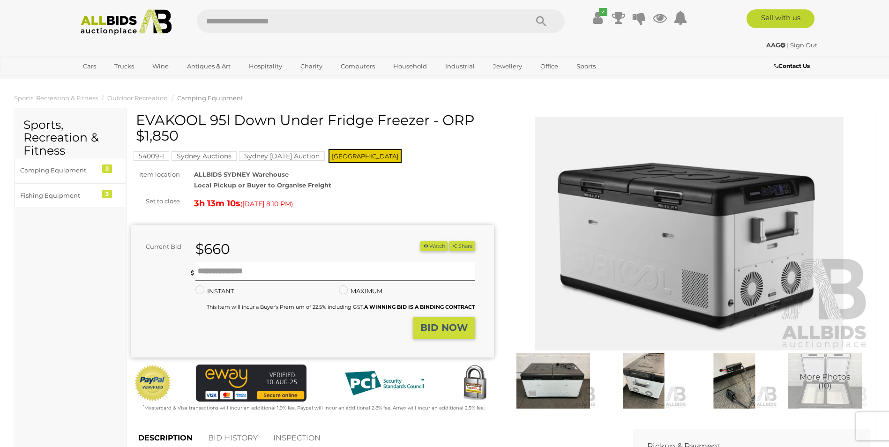
click at [714, 244] on img at bounding box center [689, 234] width 363 height 234
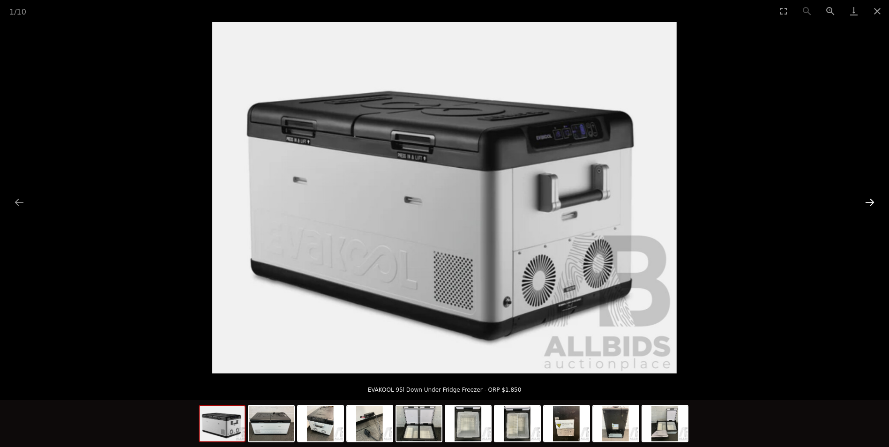
click at [867, 201] on button "Next slide" at bounding box center [870, 202] width 20 height 18
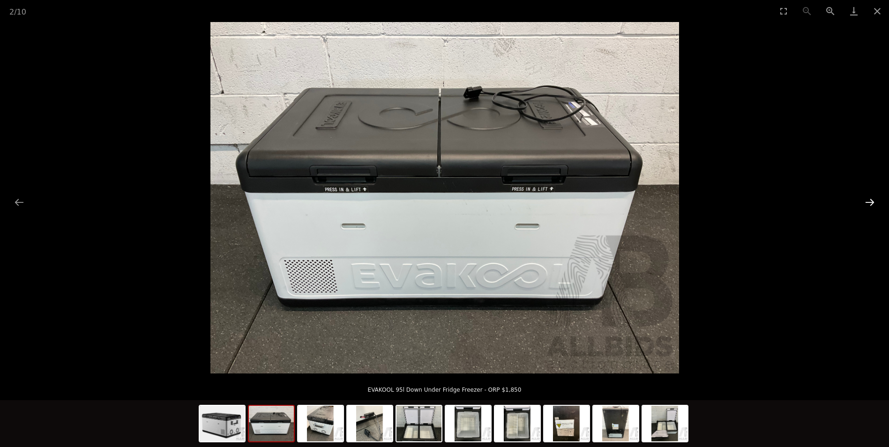
click at [867, 201] on button "Next slide" at bounding box center [870, 202] width 20 height 18
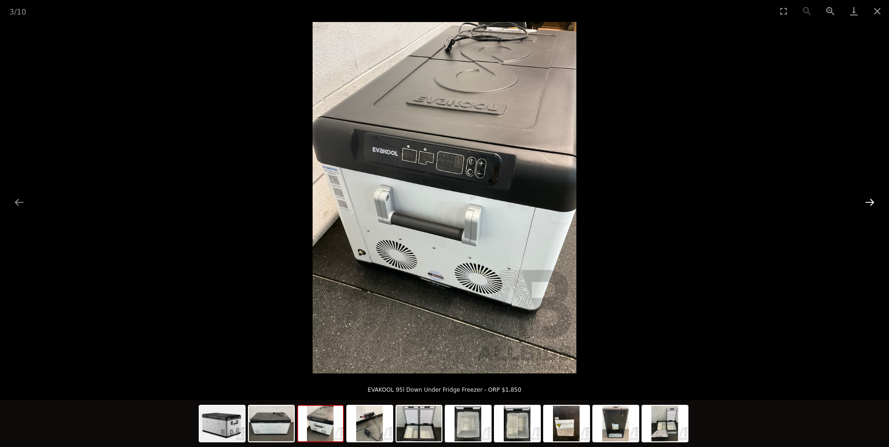
click at [867, 201] on button "Next slide" at bounding box center [870, 202] width 20 height 18
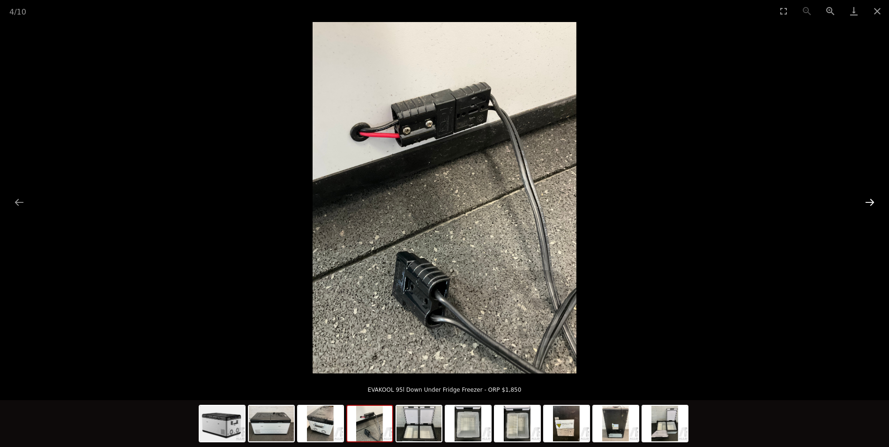
click at [867, 201] on button "Next slide" at bounding box center [870, 202] width 20 height 18
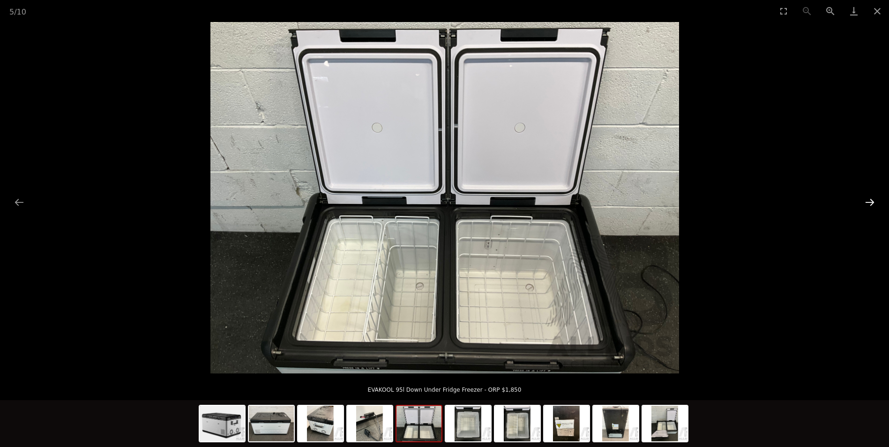
click at [867, 201] on button "Next slide" at bounding box center [870, 202] width 20 height 18
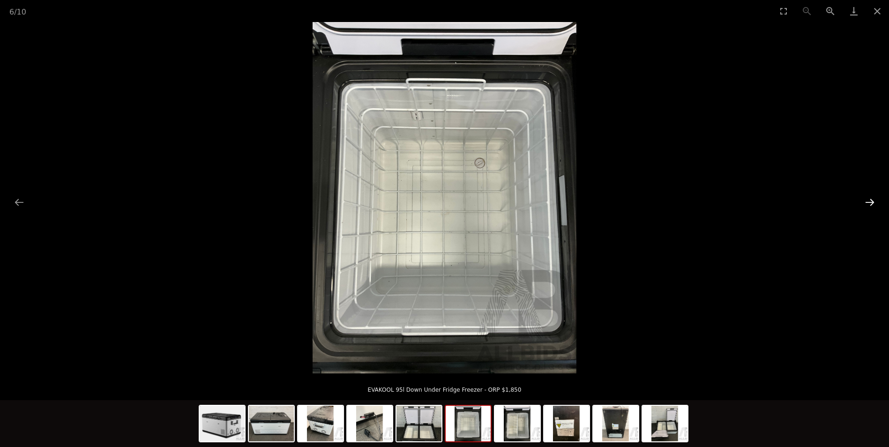
click at [867, 201] on button "Next slide" at bounding box center [870, 202] width 20 height 18
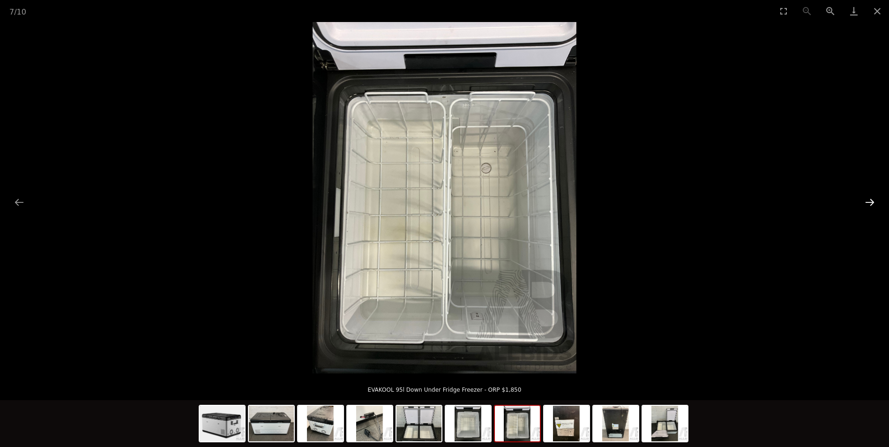
click at [867, 201] on button "Next slide" at bounding box center [870, 202] width 20 height 18
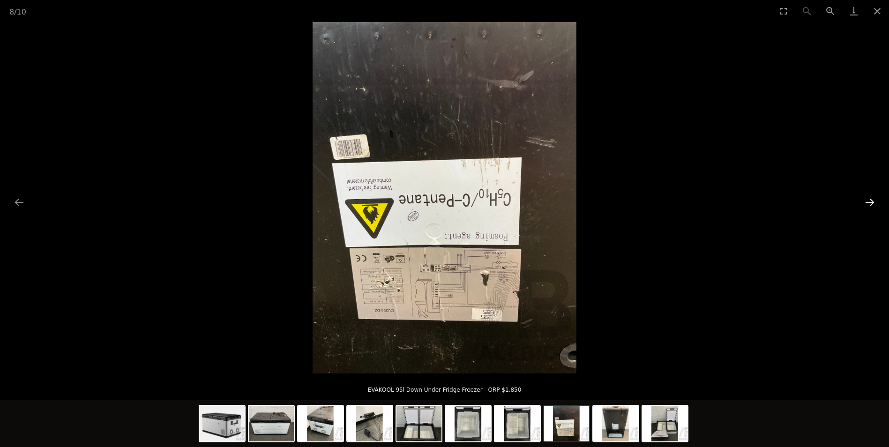
click at [867, 201] on button "Next slide" at bounding box center [870, 202] width 20 height 18
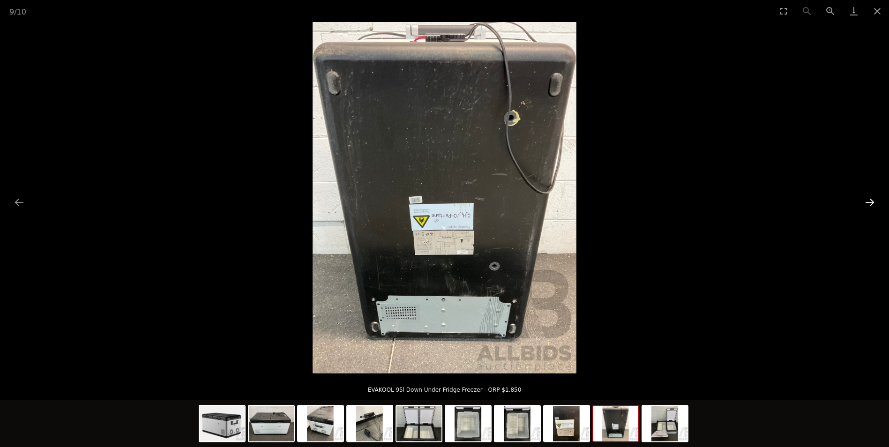
click at [868, 201] on button "Next slide" at bounding box center [870, 202] width 20 height 18
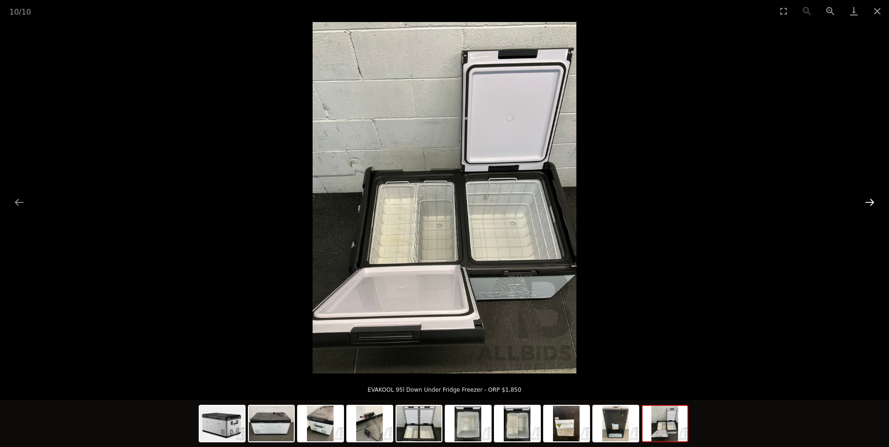
click at [868, 201] on button "Next slide" at bounding box center [870, 202] width 20 height 18
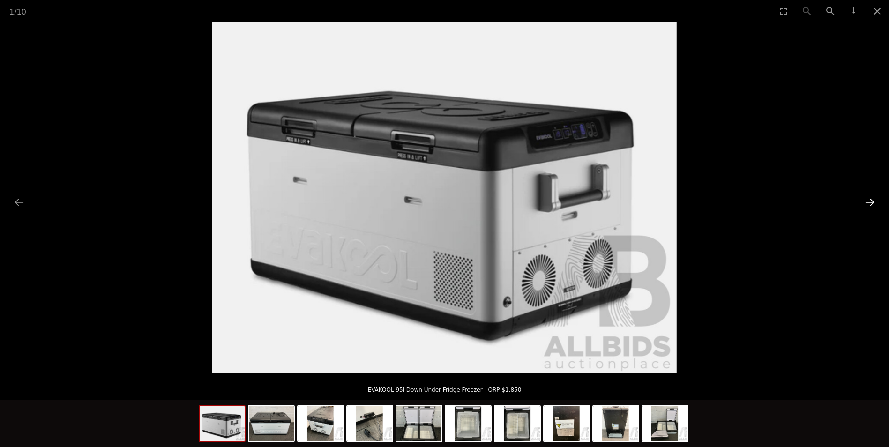
click at [868, 201] on button "Next slide" at bounding box center [870, 202] width 20 height 18
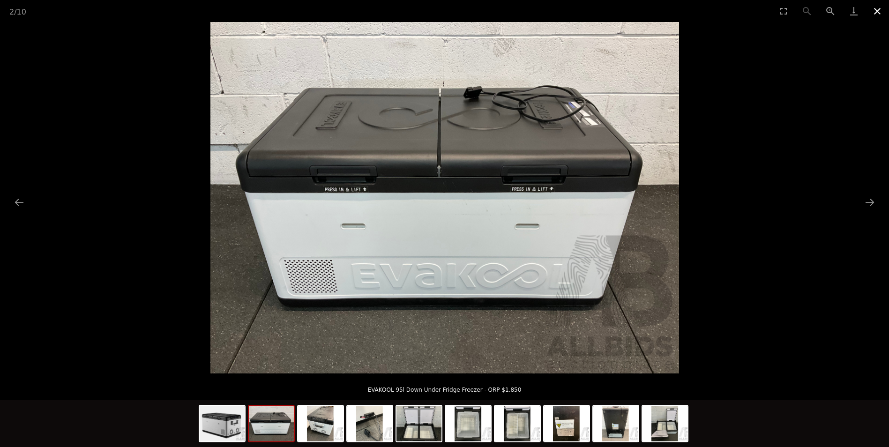
click at [877, 7] on button "Close gallery" at bounding box center [876, 11] width 23 height 22
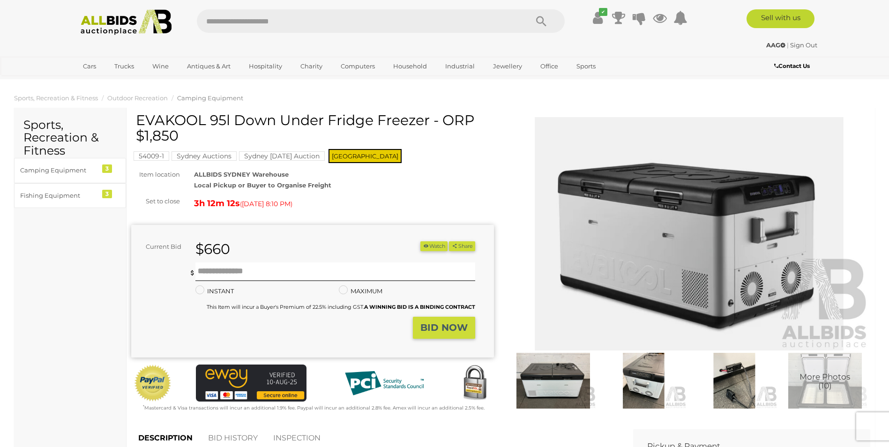
click at [284, 153] on mark "Sydney Sunday Auction" at bounding box center [282, 155] width 86 height 9
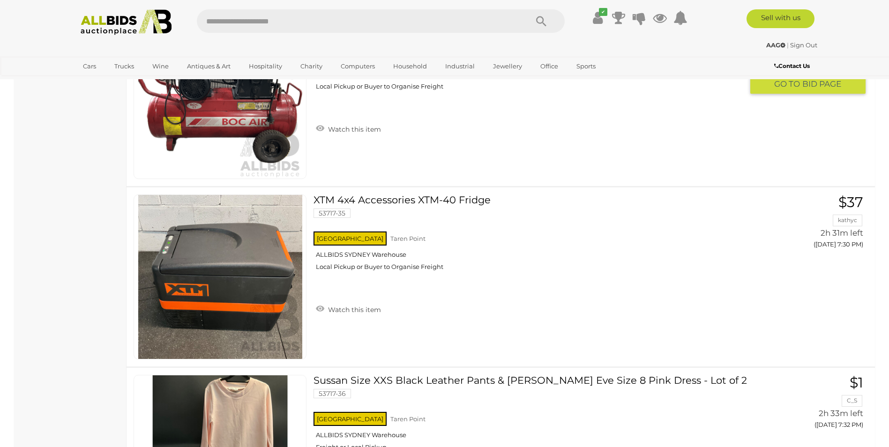
scroll to position [3061, 0]
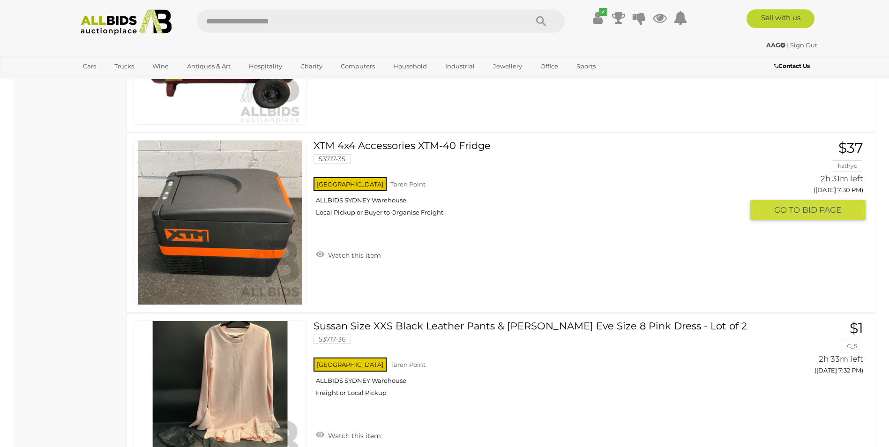
click at [227, 204] on link at bounding box center [220, 222] width 173 height 165
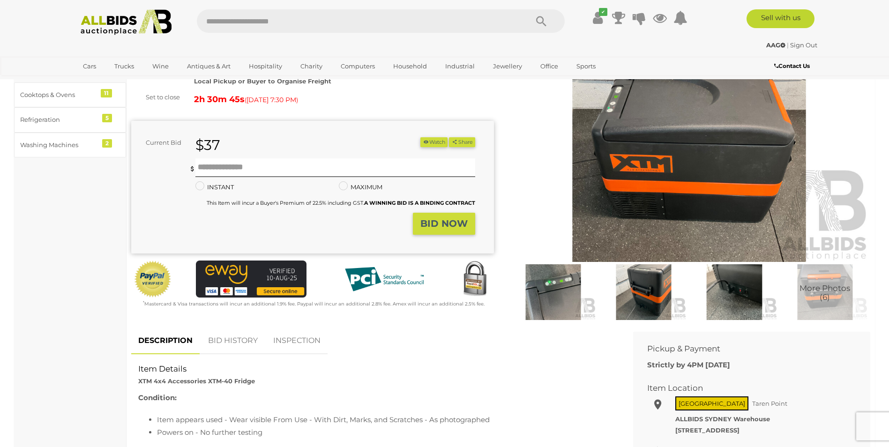
scroll to position [109, 0]
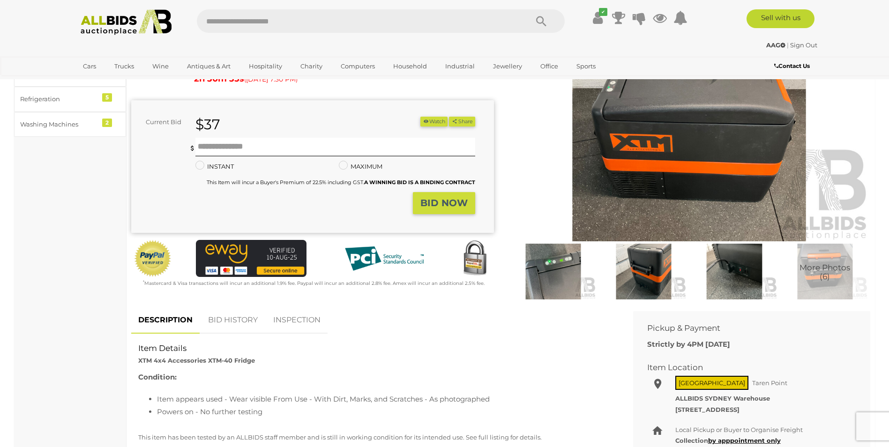
click at [734, 199] on img at bounding box center [689, 125] width 363 height 234
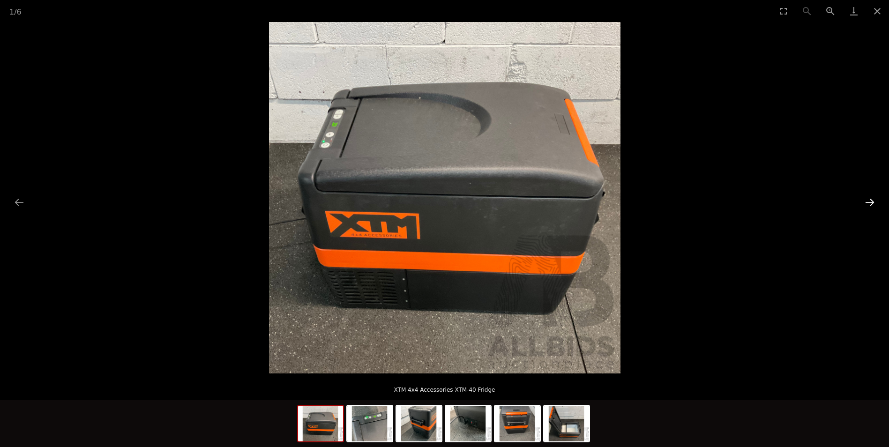
click at [870, 197] on button "Next slide" at bounding box center [870, 202] width 20 height 18
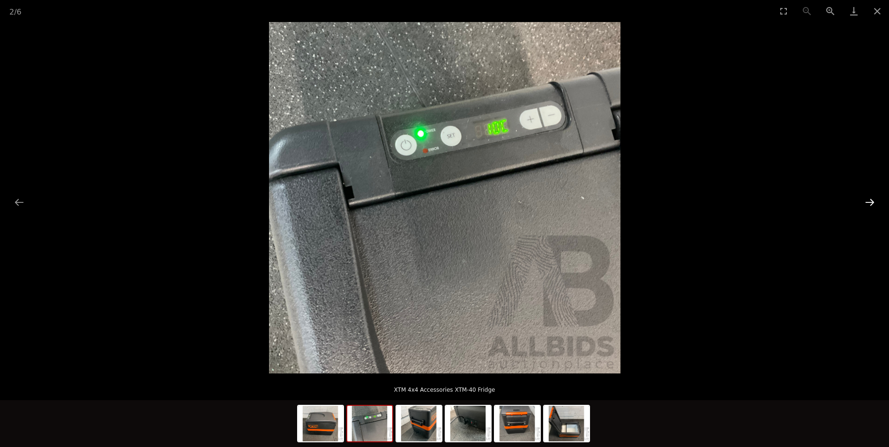
click at [870, 197] on button "Next slide" at bounding box center [870, 202] width 20 height 18
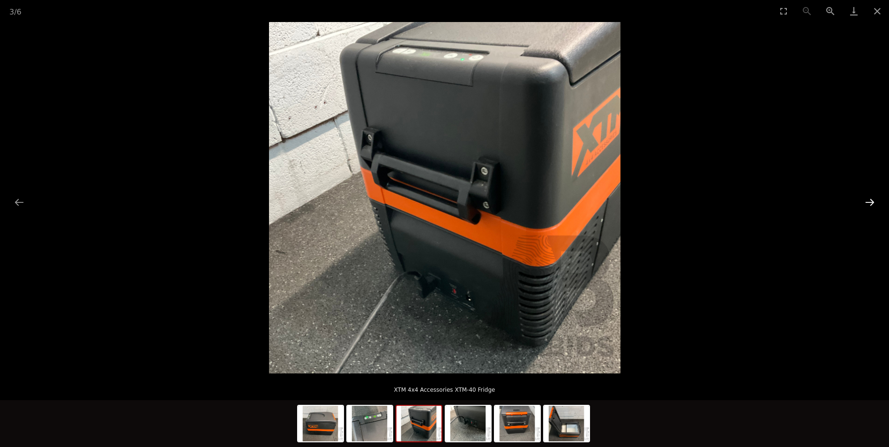
click at [870, 197] on button "Next slide" at bounding box center [870, 202] width 20 height 18
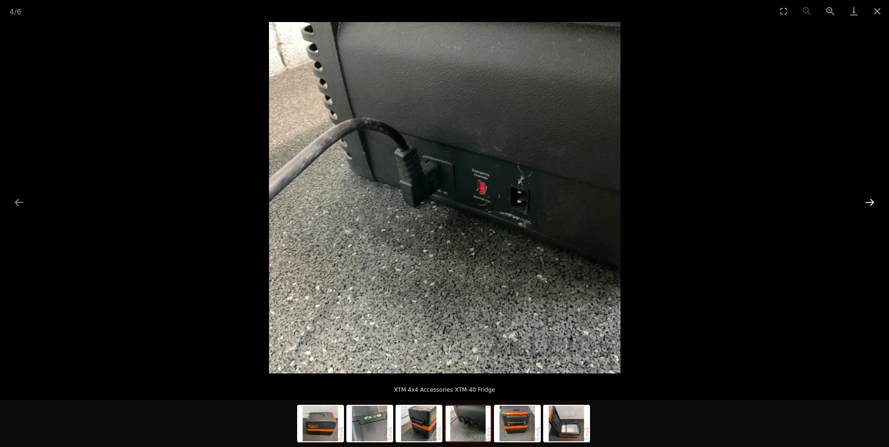
click at [870, 197] on button "Next slide" at bounding box center [870, 202] width 20 height 18
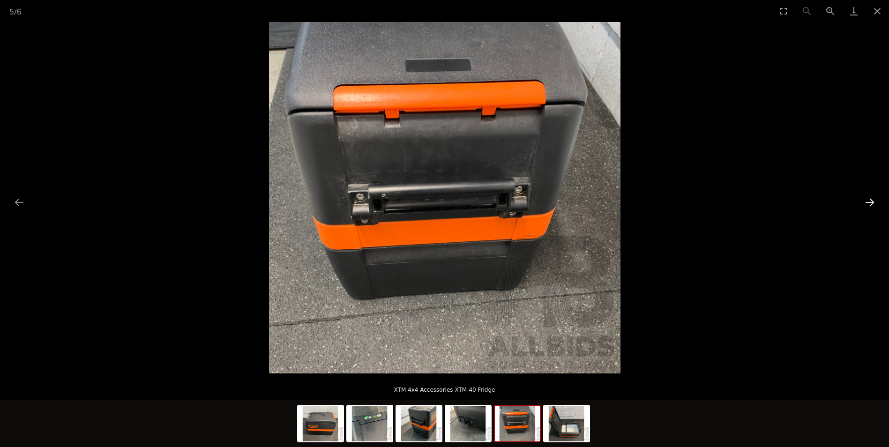
click at [870, 197] on button "Next slide" at bounding box center [870, 202] width 20 height 18
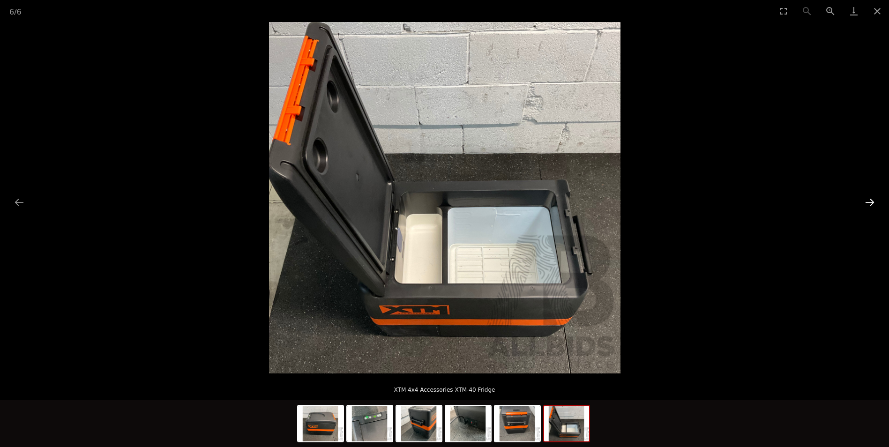
click at [870, 197] on button "Next slide" at bounding box center [870, 202] width 20 height 18
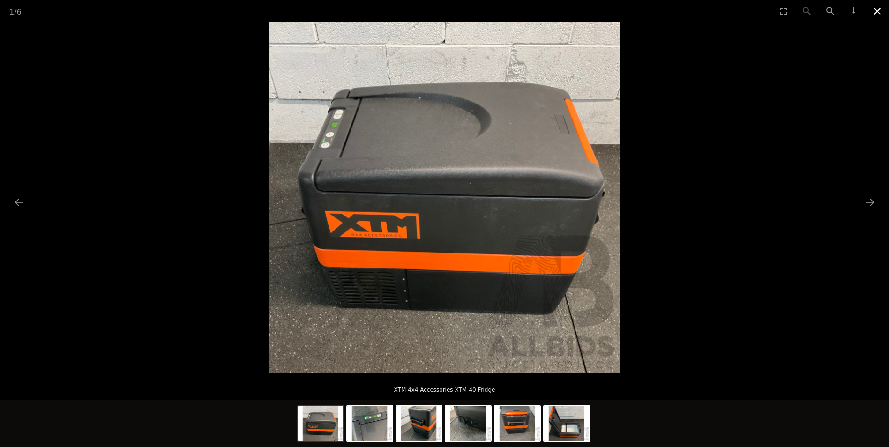
click at [878, 8] on button "Close gallery" at bounding box center [876, 11] width 23 height 22
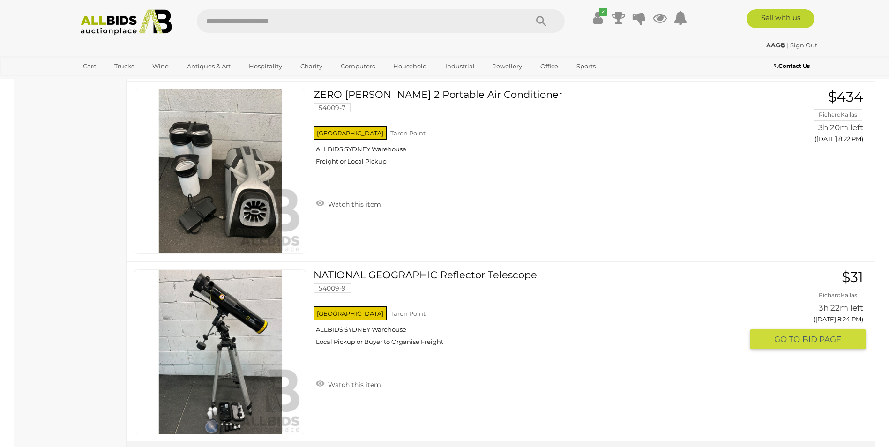
scroll to position [8672, 0]
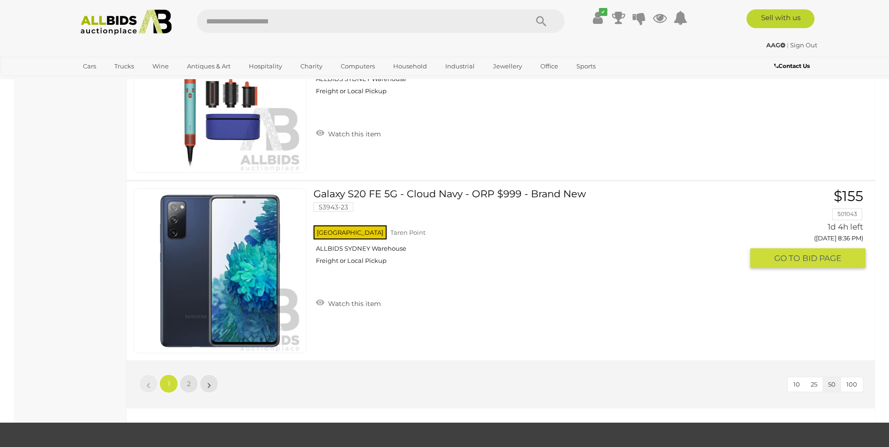
scroll to position [8854, 0]
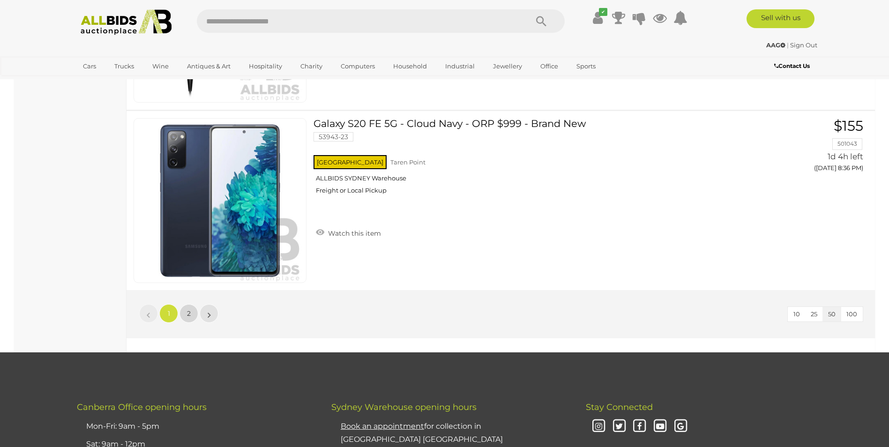
click at [189, 308] on link "2" at bounding box center [188, 313] width 19 height 19
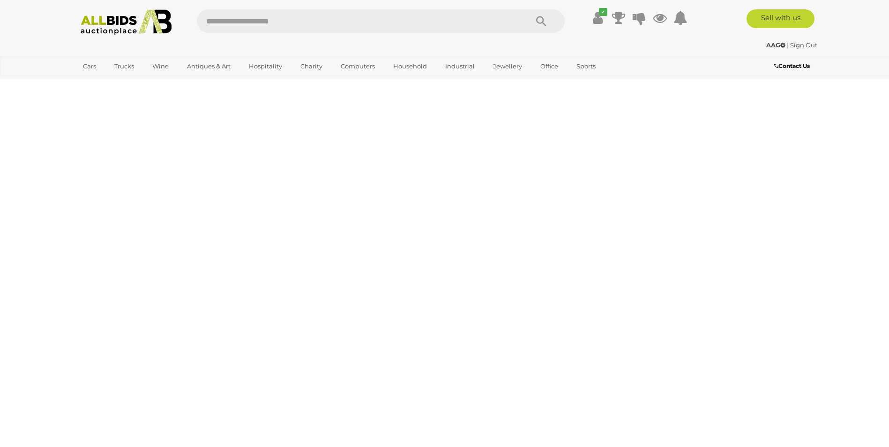
scroll to position [32, 0]
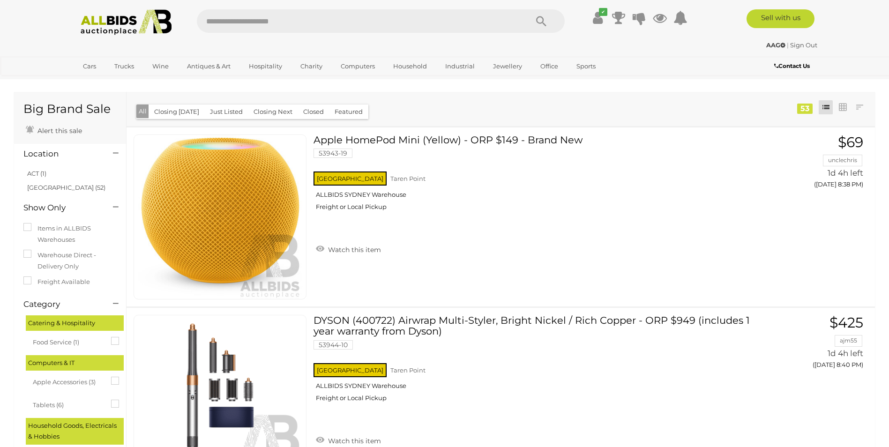
scroll to position [32, 0]
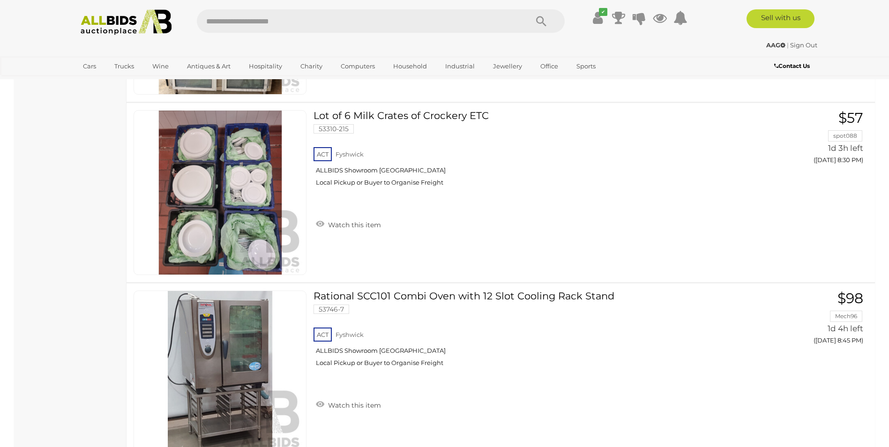
scroll to position [4154, 0]
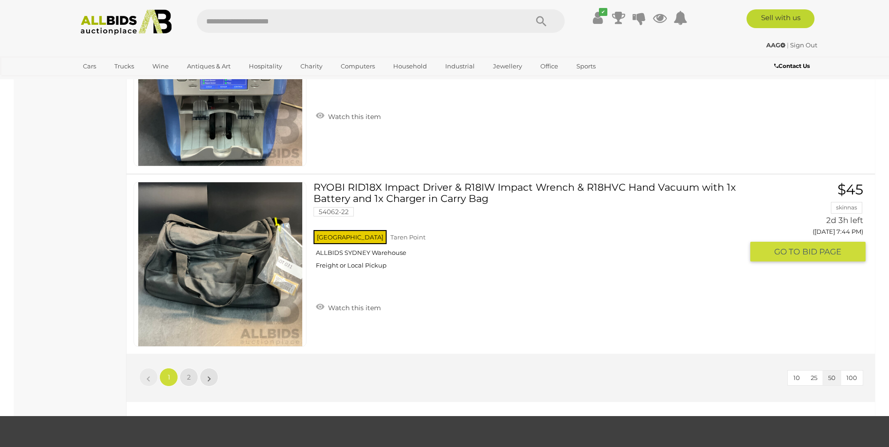
scroll to position [8854, 0]
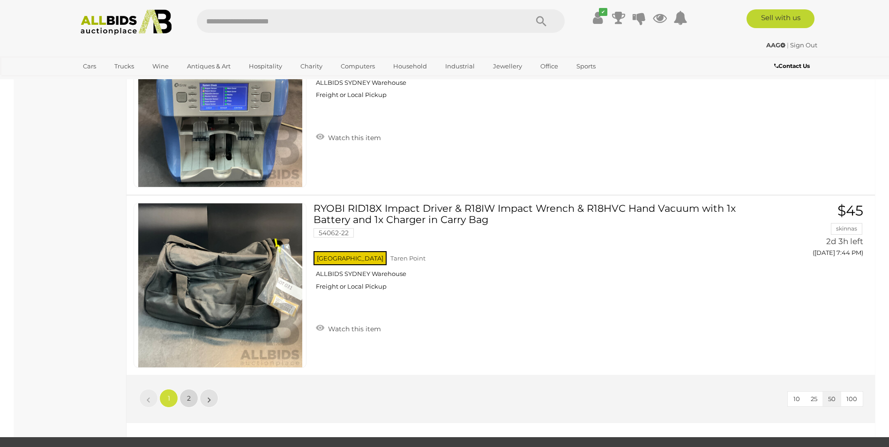
click at [190, 397] on span "2" at bounding box center [189, 398] width 4 height 8
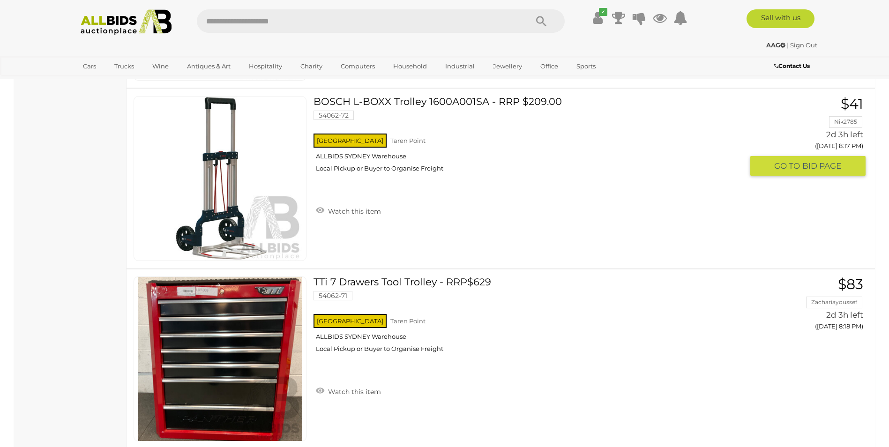
scroll to position [6457, 0]
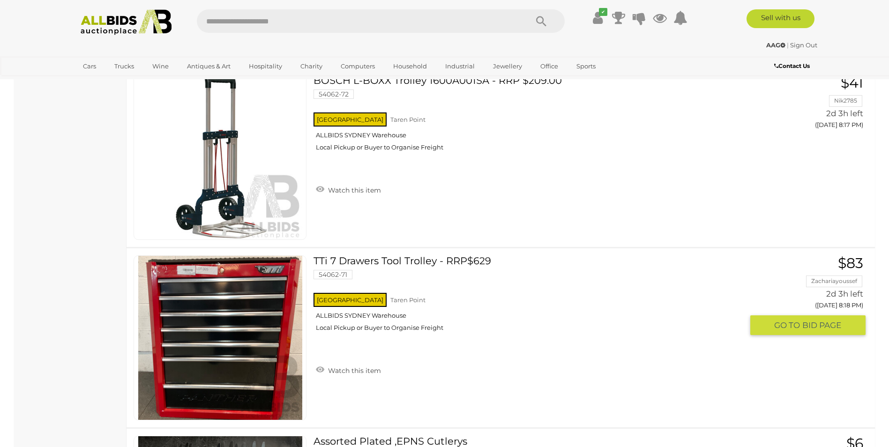
click at [238, 349] on img at bounding box center [220, 338] width 164 height 164
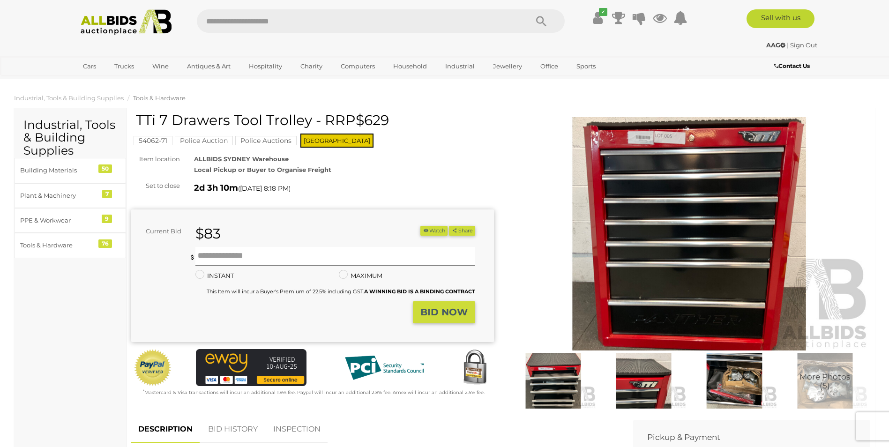
click at [631, 245] on img at bounding box center [689, 234] width 363 height 234
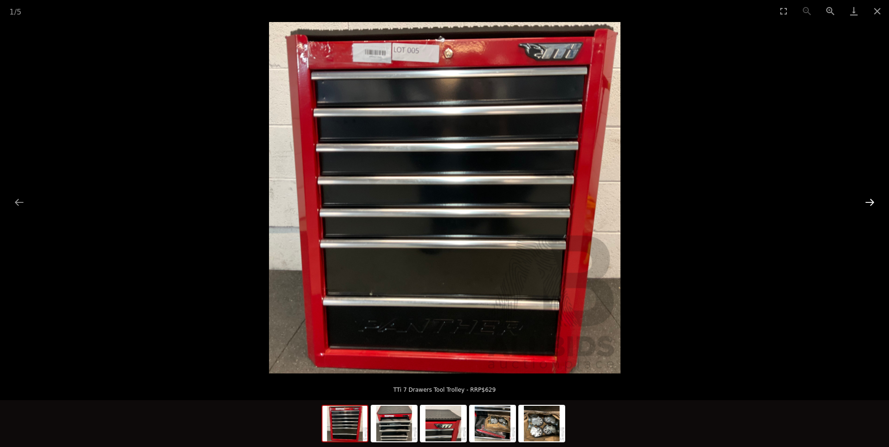
click at [867, 196] on button "Next slide" at bounding box center [870, 202] width 20 height 18
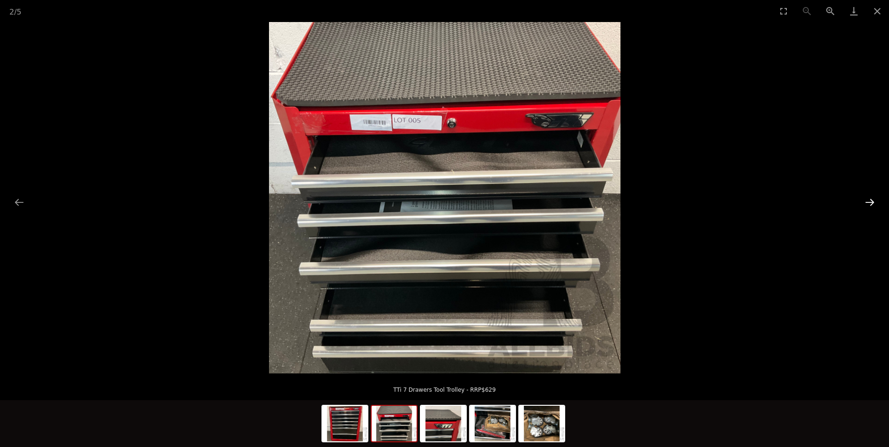
click at [867, 196] on button "Next slide" at bounding box center [870, 202] width 20 height 18
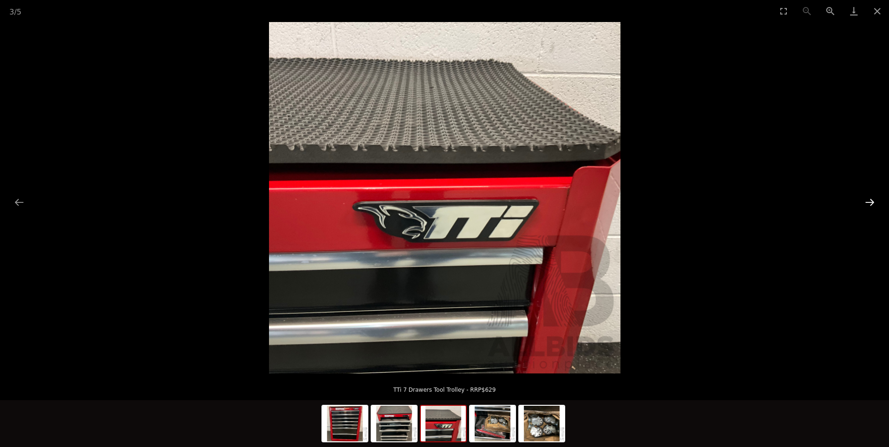
click at [867, 196] on button "Next slide" at bounding box center [870, 202] width 20 height 18
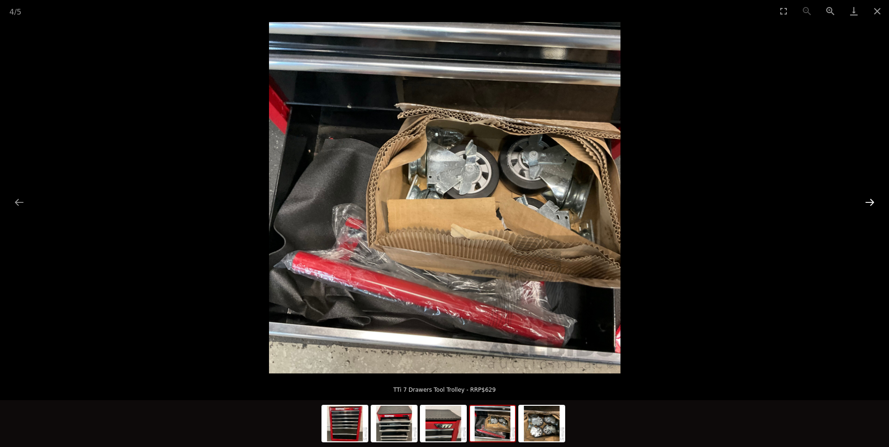
click at [867, 196] on button "Next slide" at bounding box center [870, 202] width 20 height 18
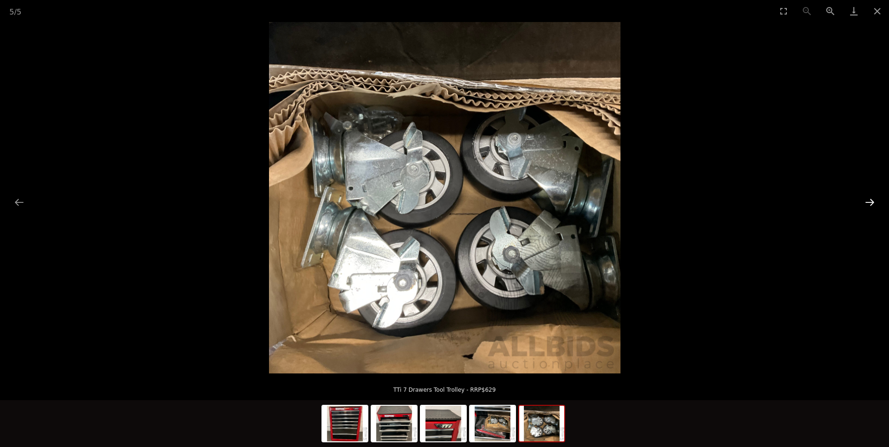
click at [867, 196] on button "Next slide" at bounding box center [870, 202] width 20 height 18
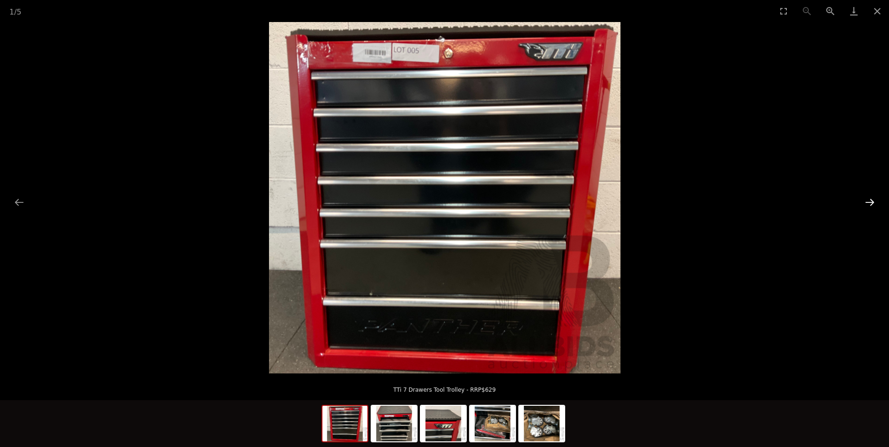
click at [867, 196] on button "Next slide" at bounding box center [870, 202] width 20 height 18
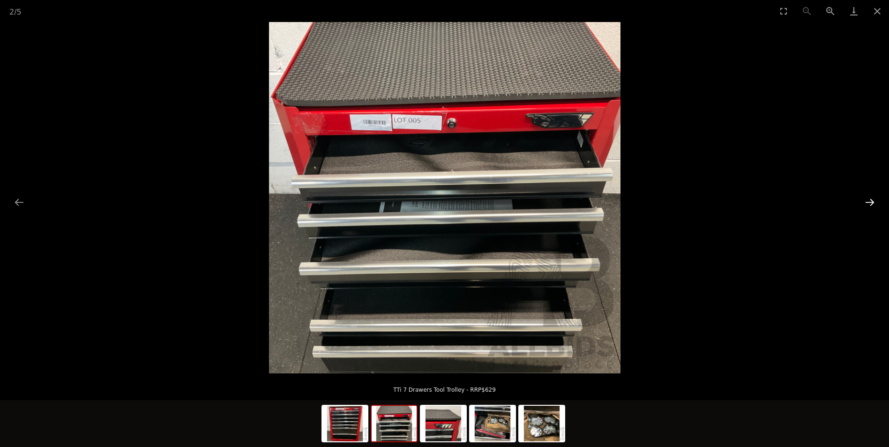
click at [867, 196] on button "Next slide" at bounding box center [870, 202] width 20 height 18
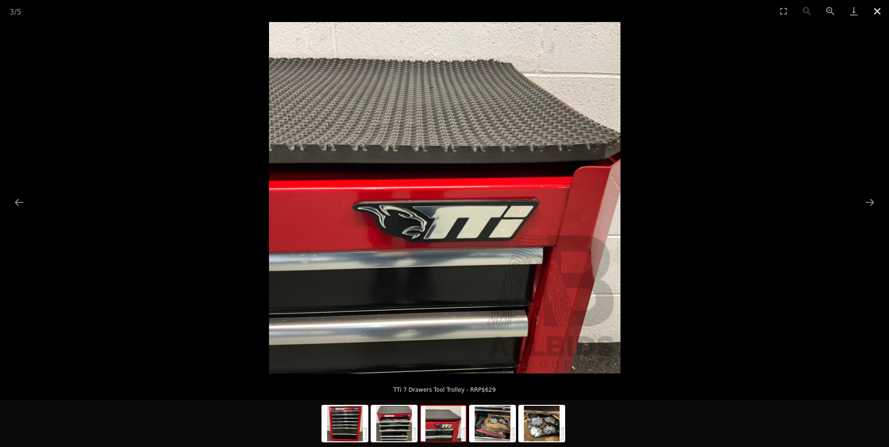
click at [877, 9] on button "Close gallery" at bounding box center [876, 11] width 23 height 22
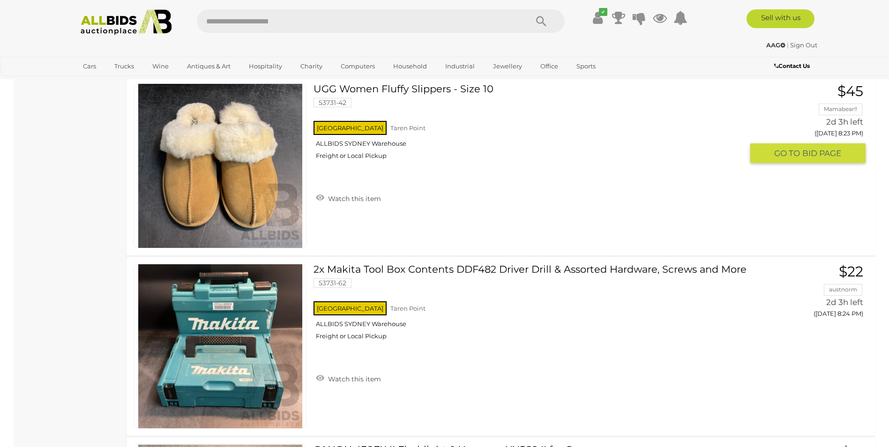
scroll to position [7640, 0]
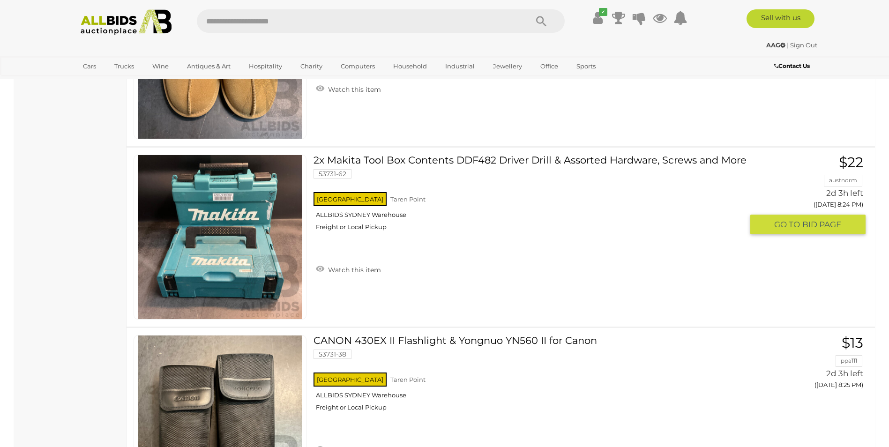
click at [238, 223] on link at bounding box center [220, 237] width 173 height 165
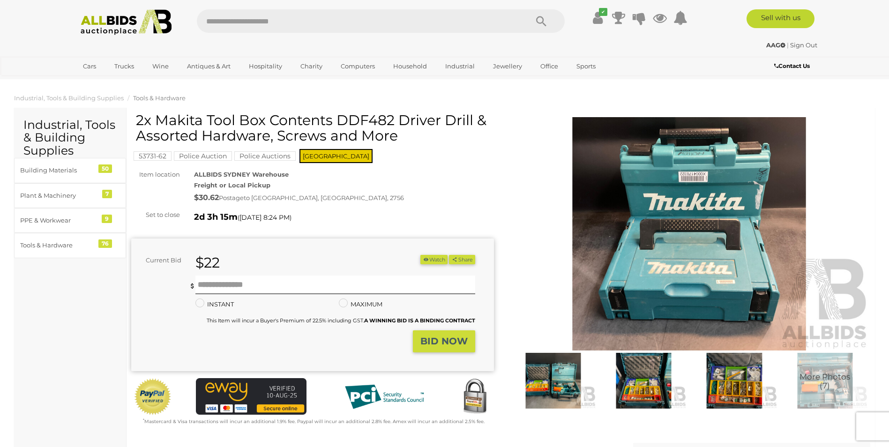
click at [690, 242] on img at bounding box center [689, 234] width 363 height 234
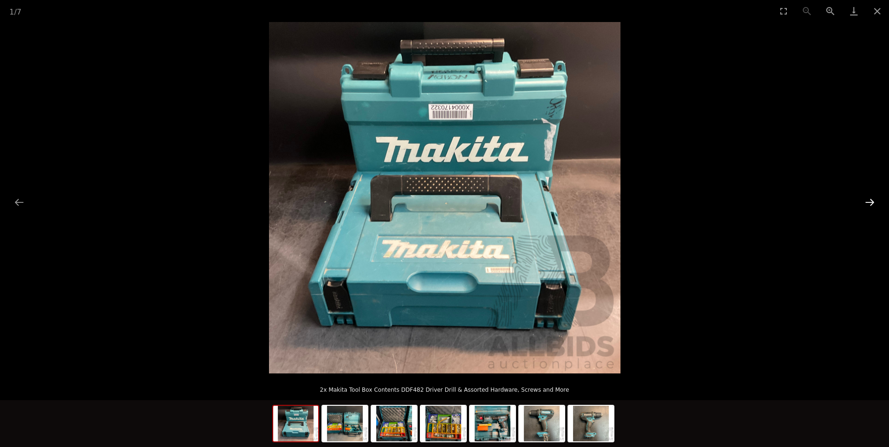
click at [869, 200] on button "Next slide" at bounding box center [870, 202] width 20 height 18
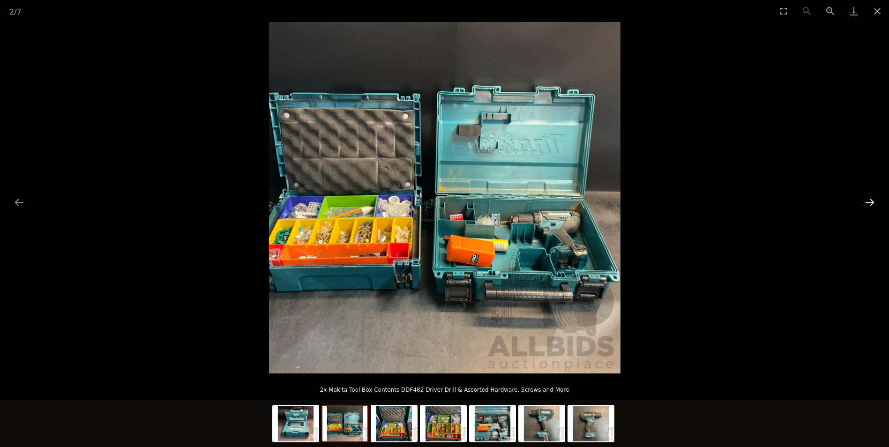
click at [869, 200] on button "Next slide" at bounding box center [870, 202] width 20 height 18
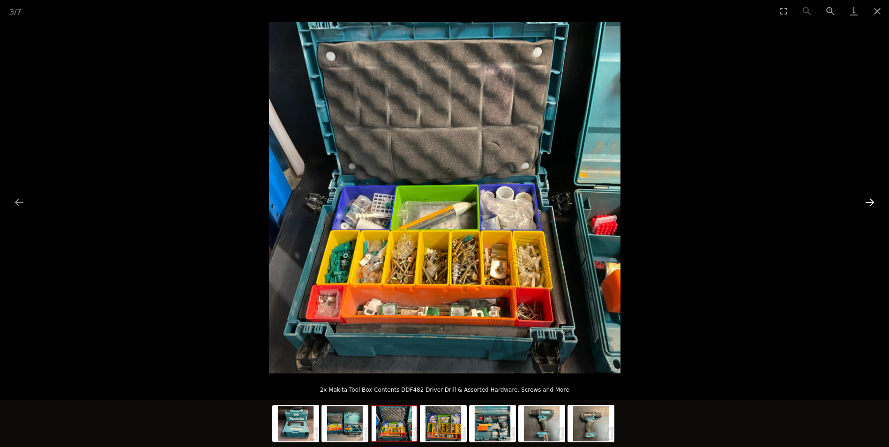
click at [869, 199] on button "Next slide" at bounding box center [870, 202] width 20 height 18
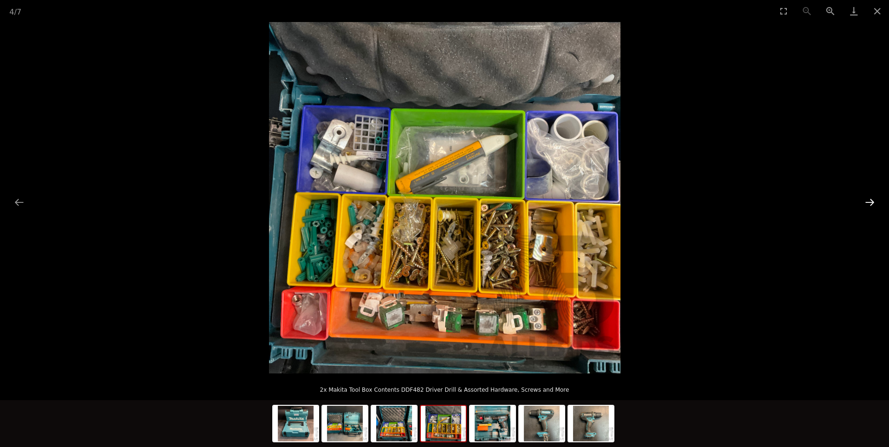
click at [869, 199] on button "Next slide" at bounding box center [870, 202] width 20 height 18
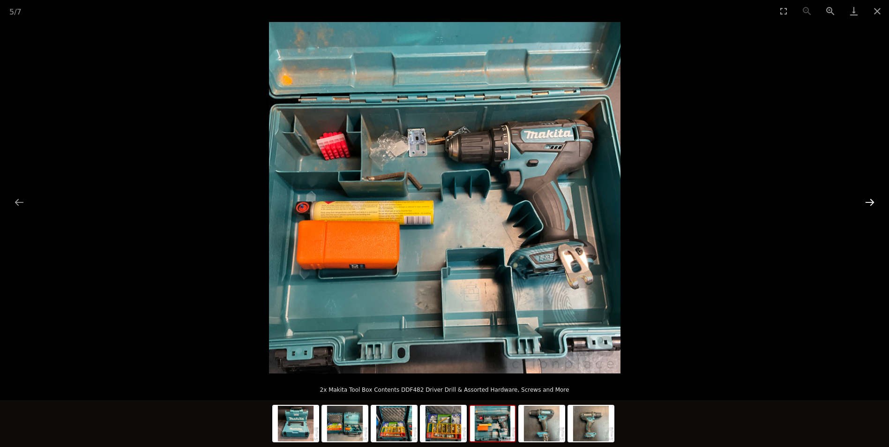
click at [869, 199] on button "Next slide" at bounding box center [870, 202] width 20 height 18
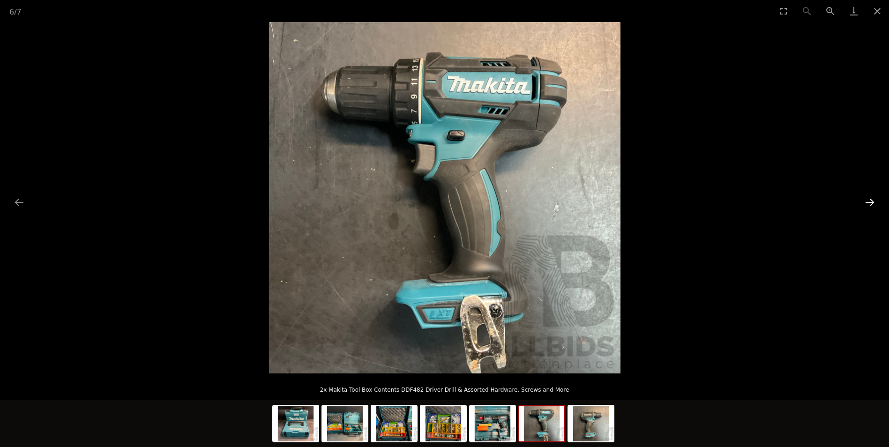
click at [869, 199] on button "Next slide" at bounding box center [870, 202] width 20 height 18
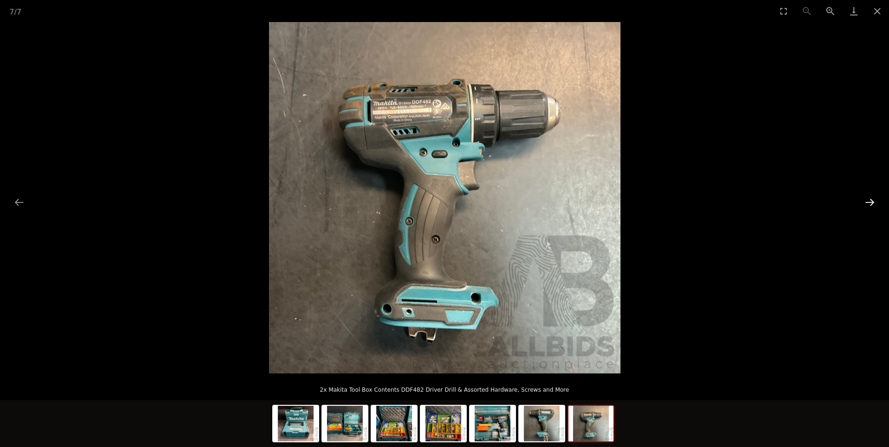
click at [869, 199] on button "Next slide" at bounding box center [870, 202] width 20 height 18
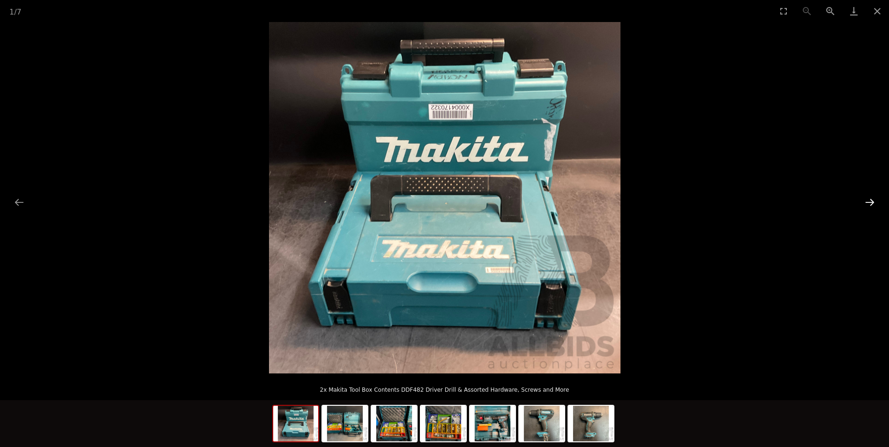
click at [869, 199] on button "Next slide" at bounding box center [870, 202] width 20 height 18
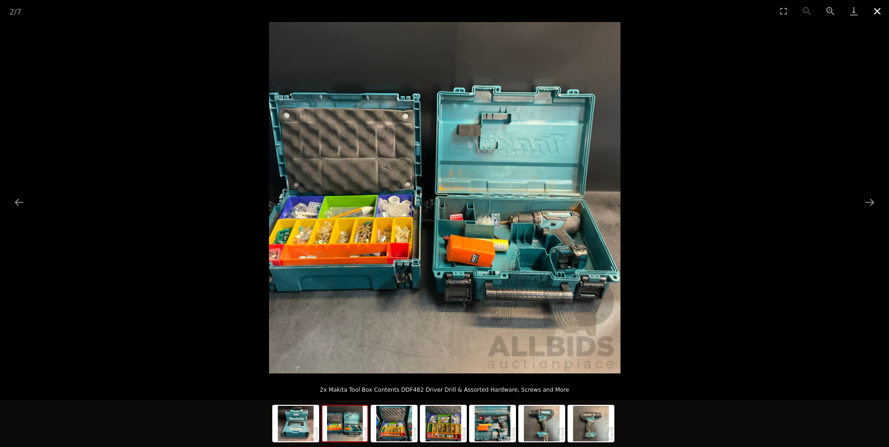
click at [878, 7] on button "Close gallery" at bounding box center [876, 11] width 23 height 22
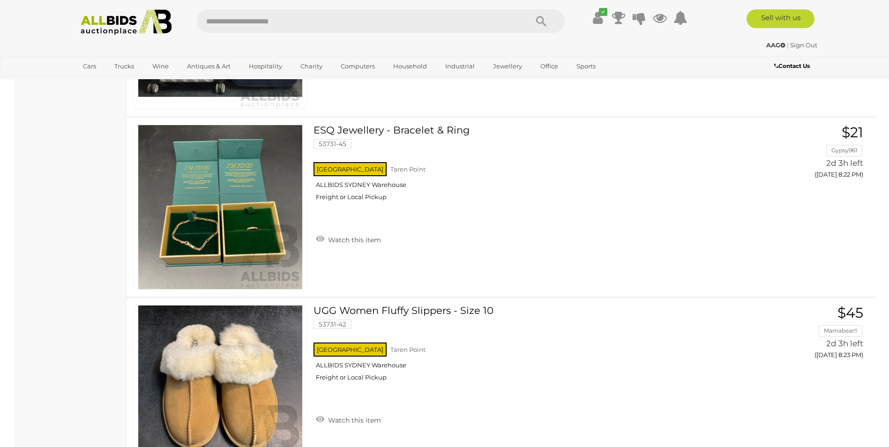
scroll to position [7301, 0]
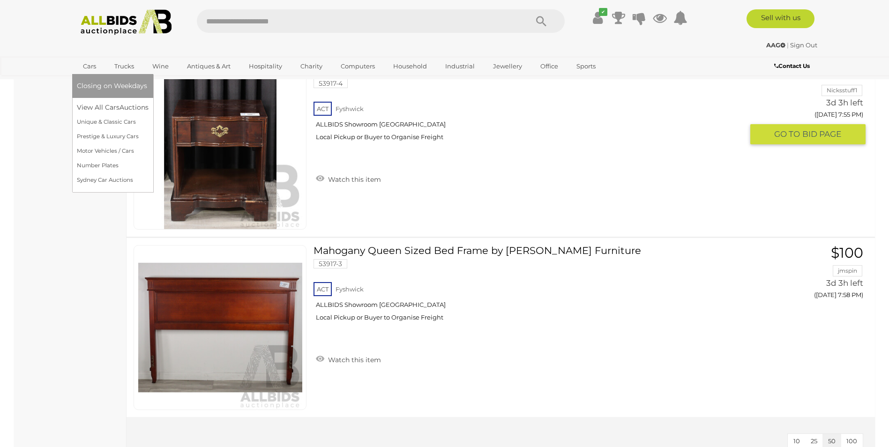
scroll to position [3935, 0]
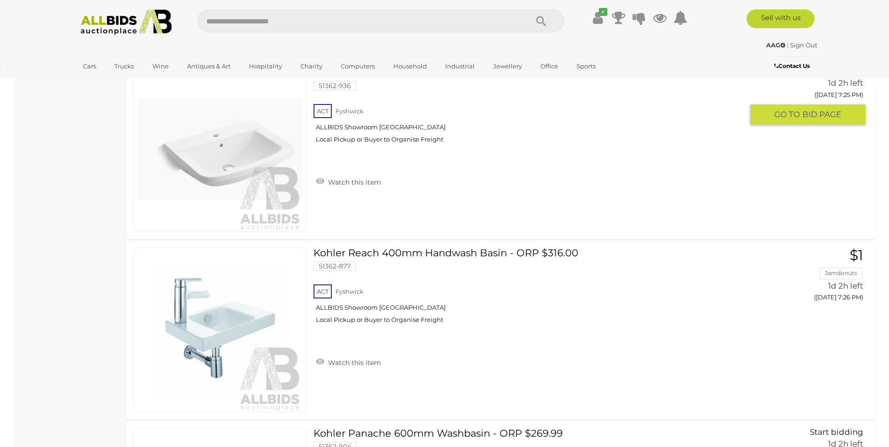
scroll to position [2077, 0]
